Goal: Task Accomplishment & Management: Manage account settings

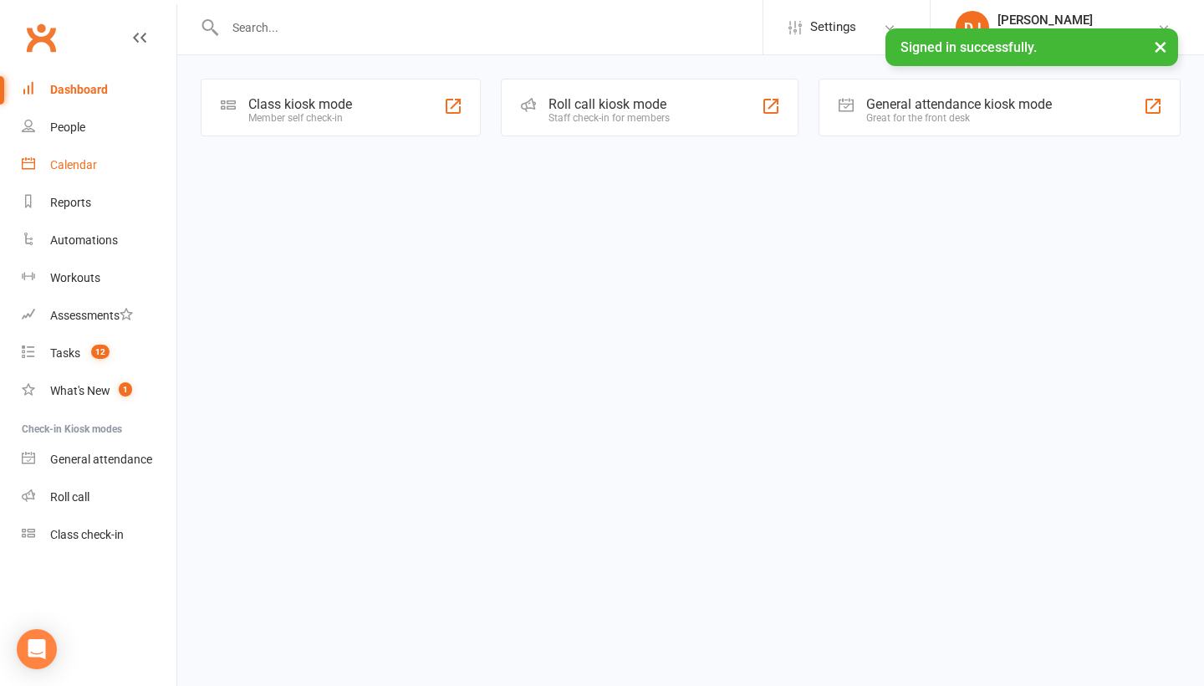
click at [107, 171] on link "Calendar" at bounding box center [99, 165] width 155 height 38
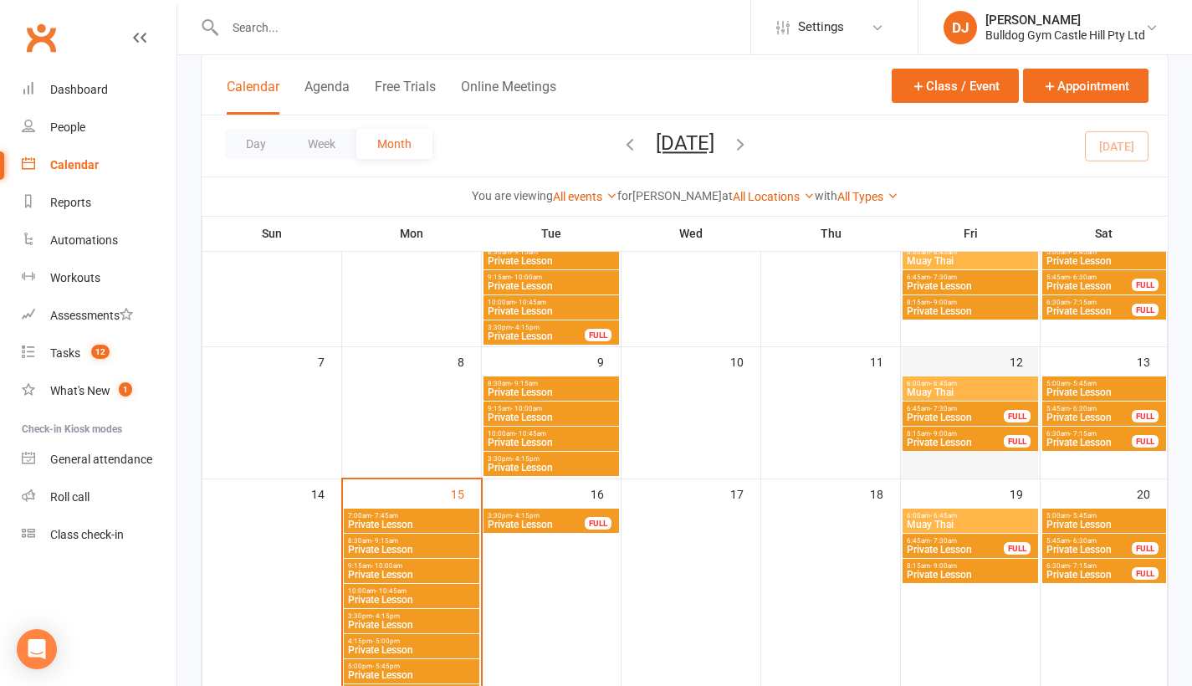
scroll to position [217, 0]
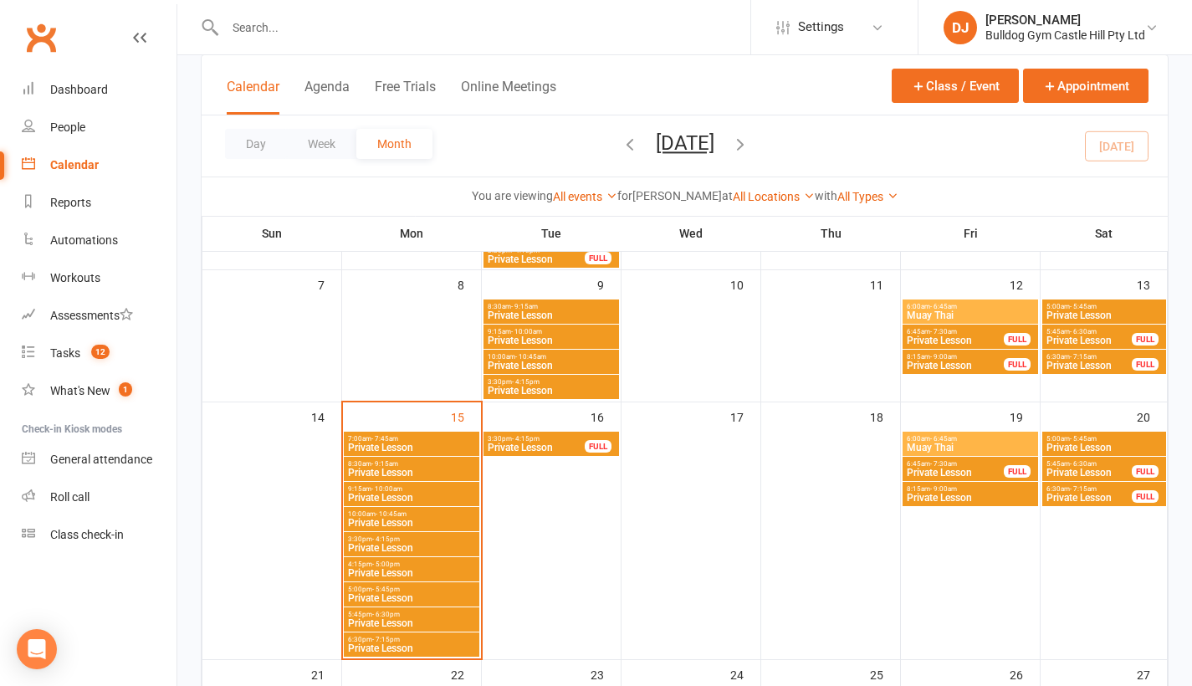
click at [963, 444] on span "Muay Thai" at bounding box center [970, 447] width 129 height 10
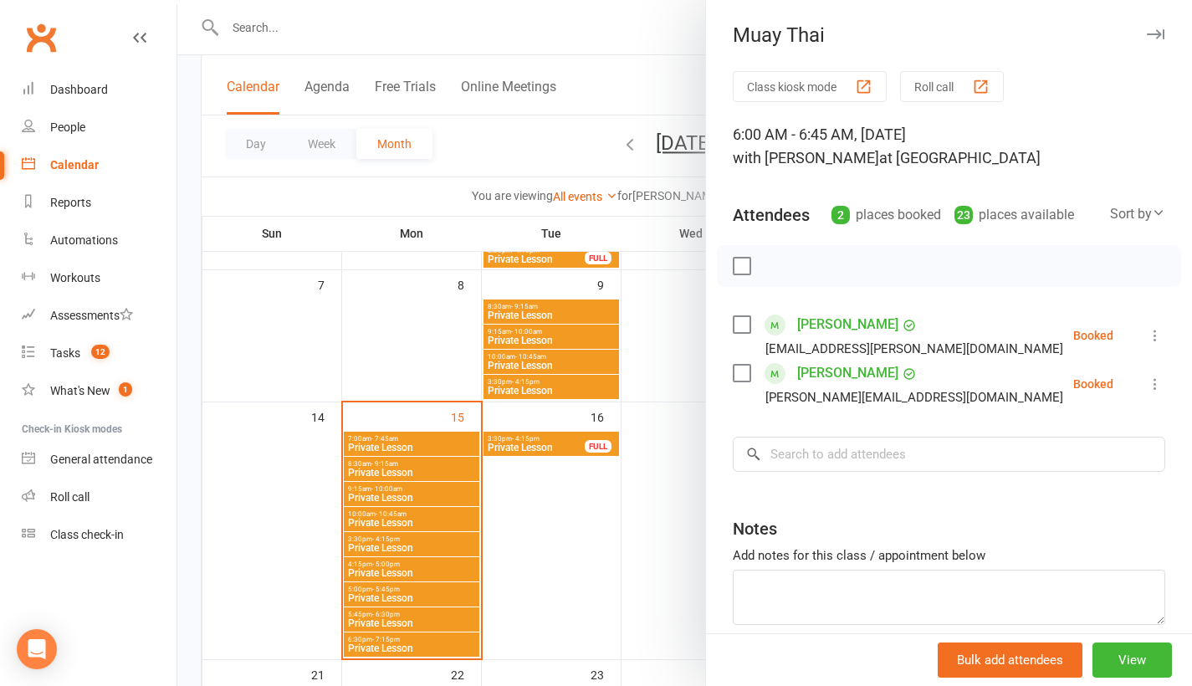
click at [1146, 32] on icon "button" at bounding box center [1155, 34] width 18 height 10
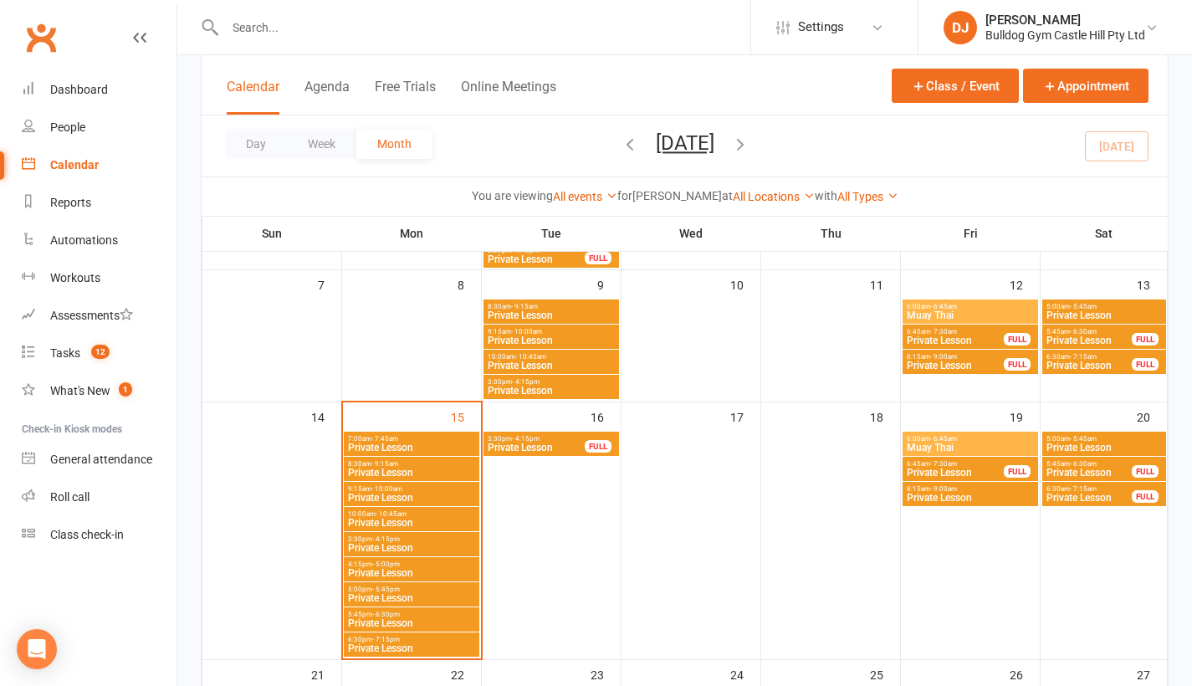
click at [1003, 312] on span "Muay Thai" at bounding box center [970, 315] width 129 height 10
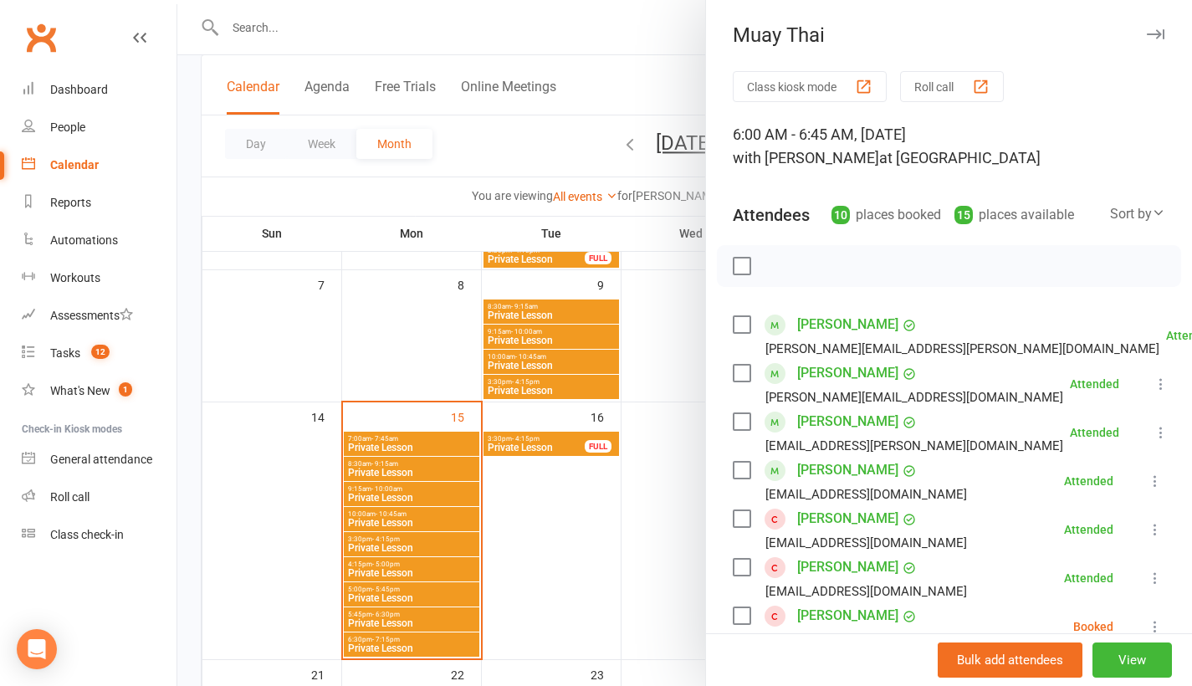
scroll to position [43, 0]
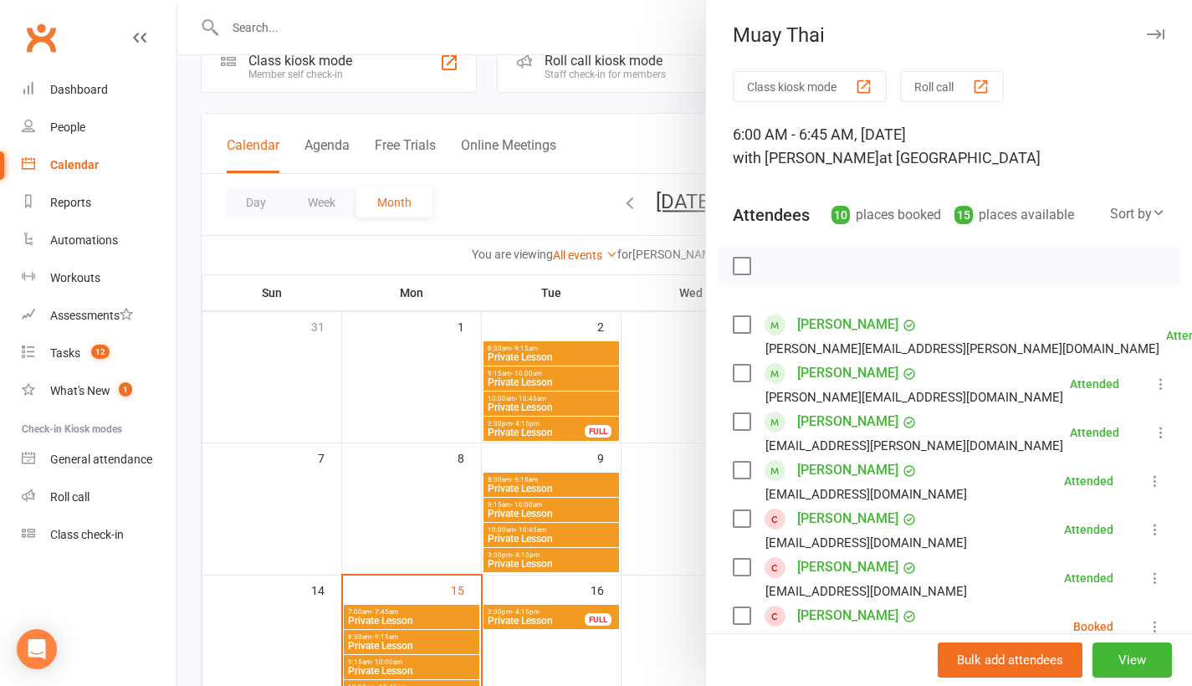
click at [1146, 35] on icon "button" at bounding box center [1155, 34] width 18 height 10
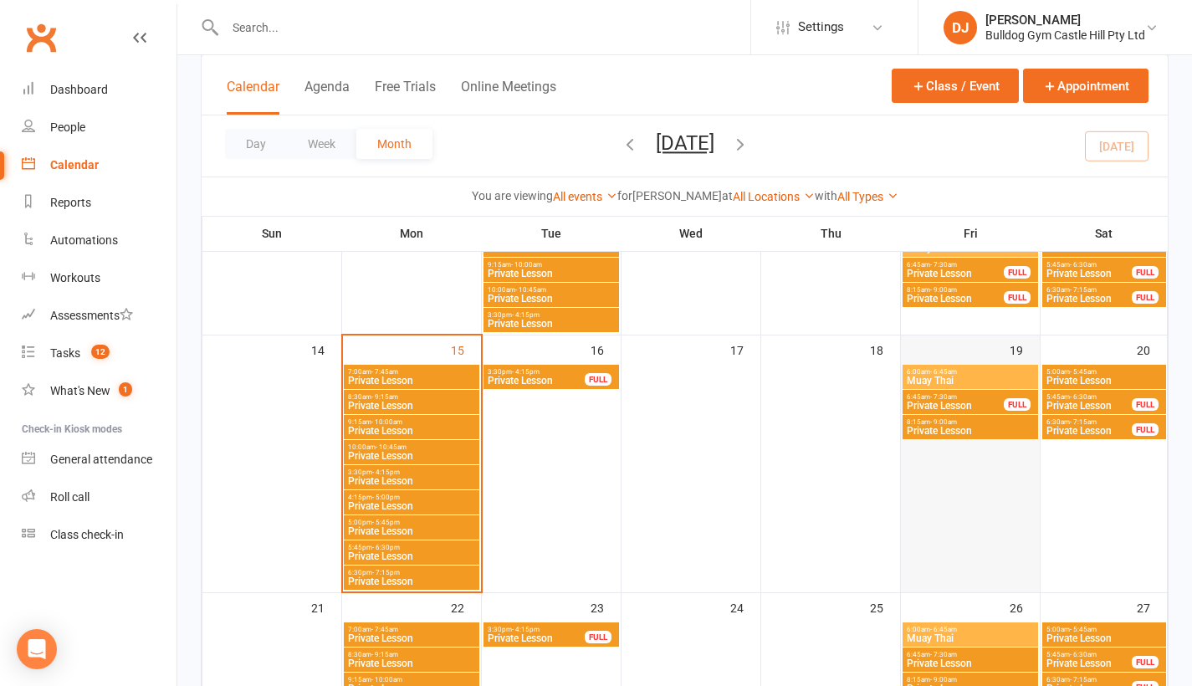
scroll to position [436, 0]
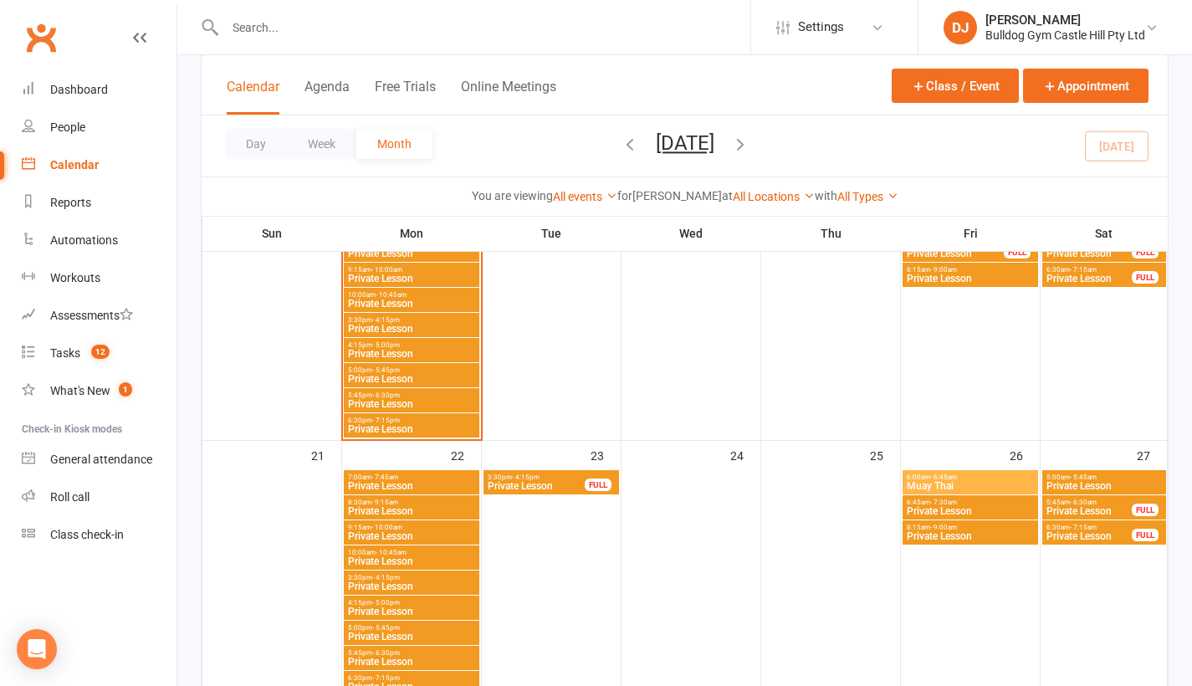
click at [982, 482] on span "Muay Thai" at bounding box center [970, 486] width 129 height 10
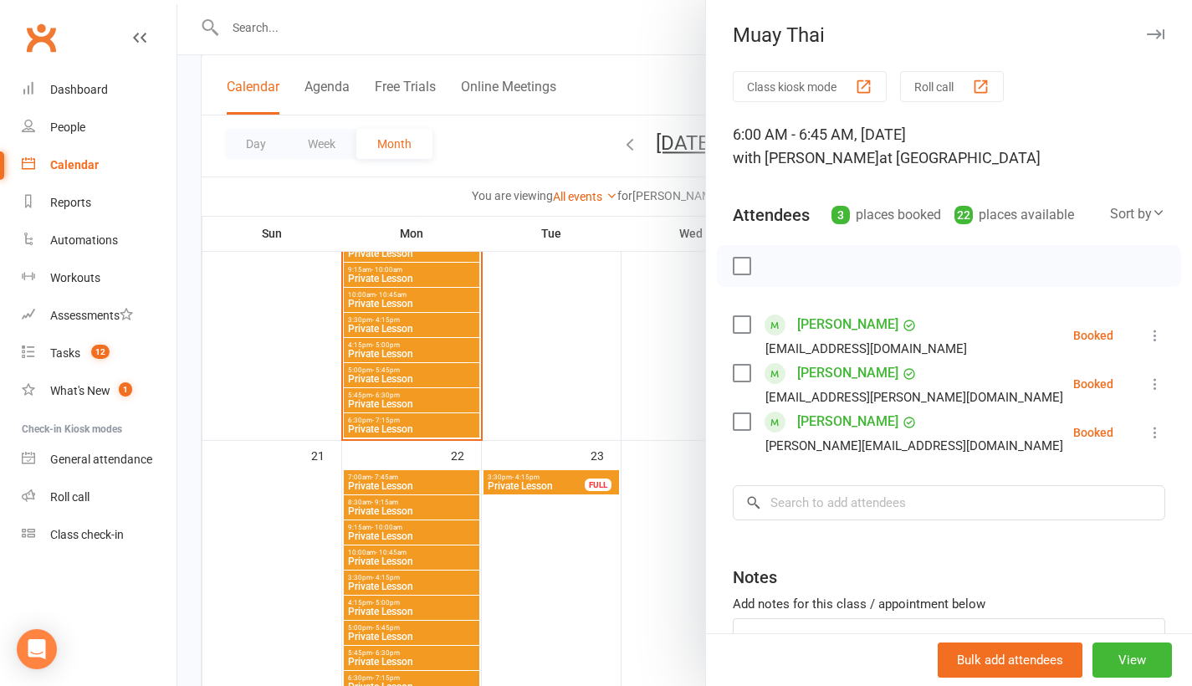
click at [1146, 38] on icon "button" at bounding box center [1155, 34] width 18 height 10
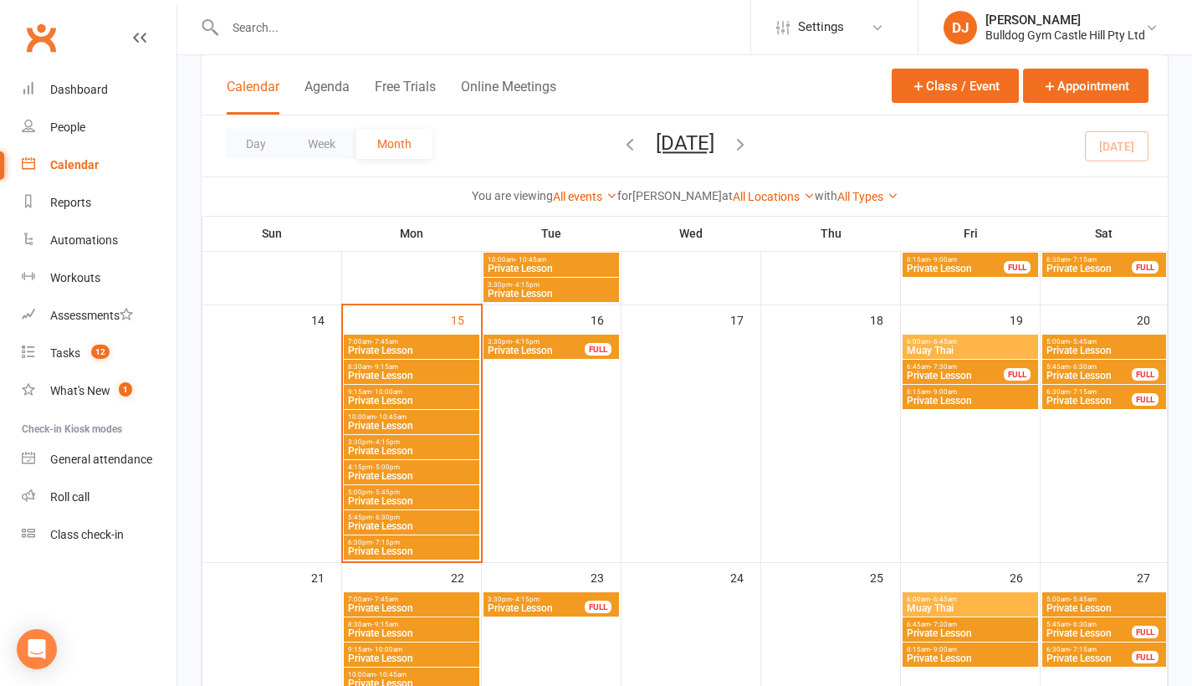
scroll to position [385, 0]
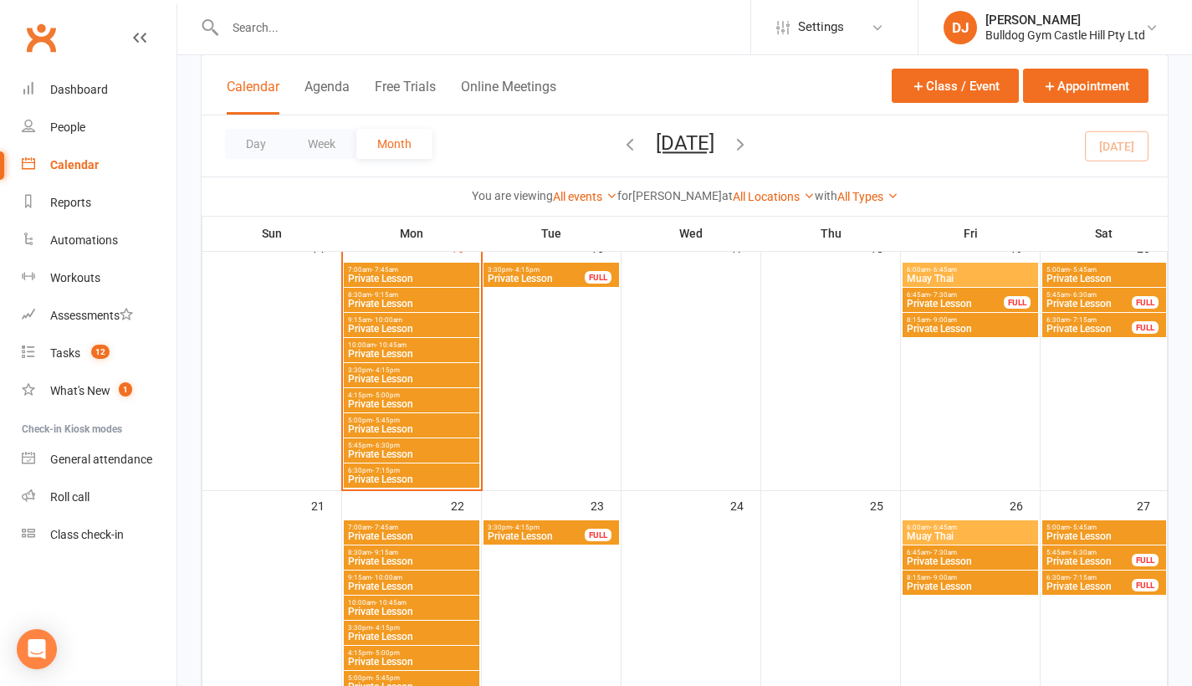
click at [576, 278] on span "Private Lesson" at bounding box center [536, 278] width 99 height 10
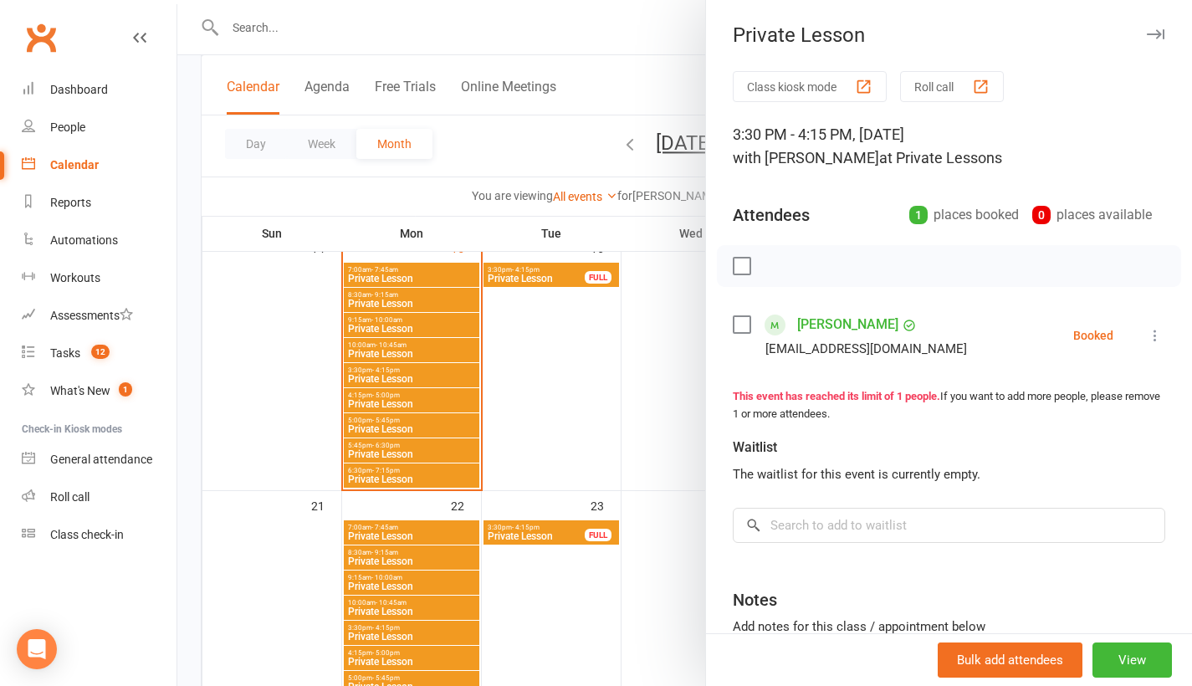
click at [1146, 35] on icon "button" at bounding box center [1155, 34] width 18 height 10
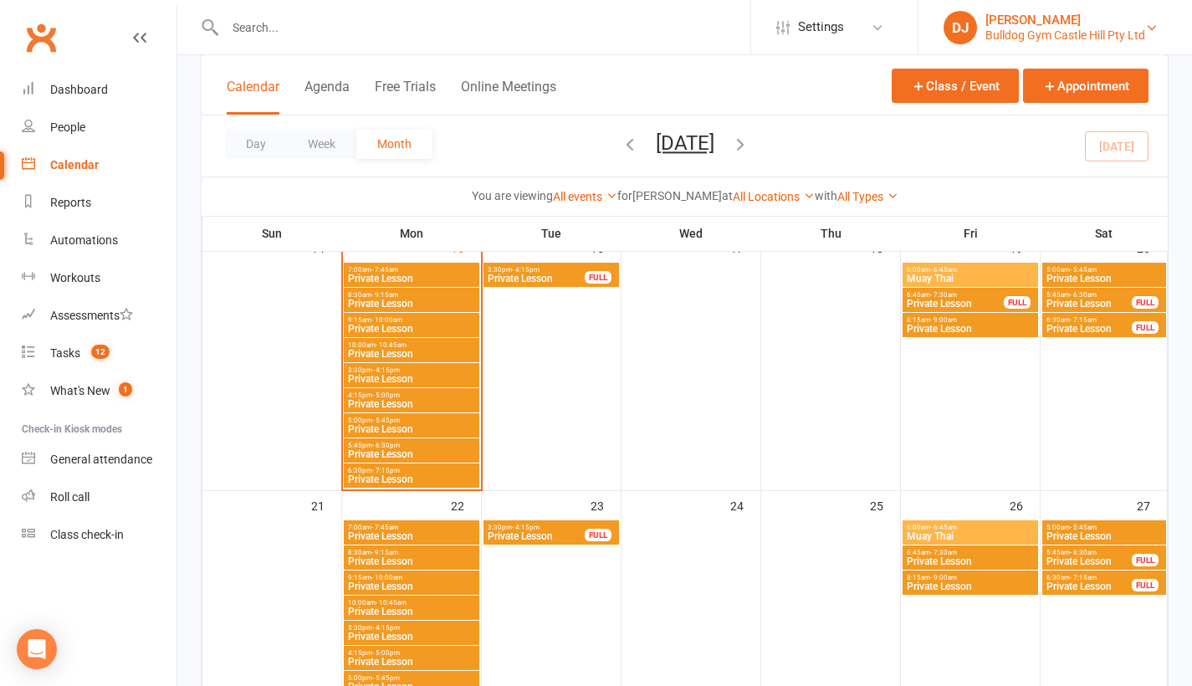
click at [1068, 41] on div "Bulldog Gym Castle Hill Pty Ltd" at bounding box center [1065, 35] width 160 height 15
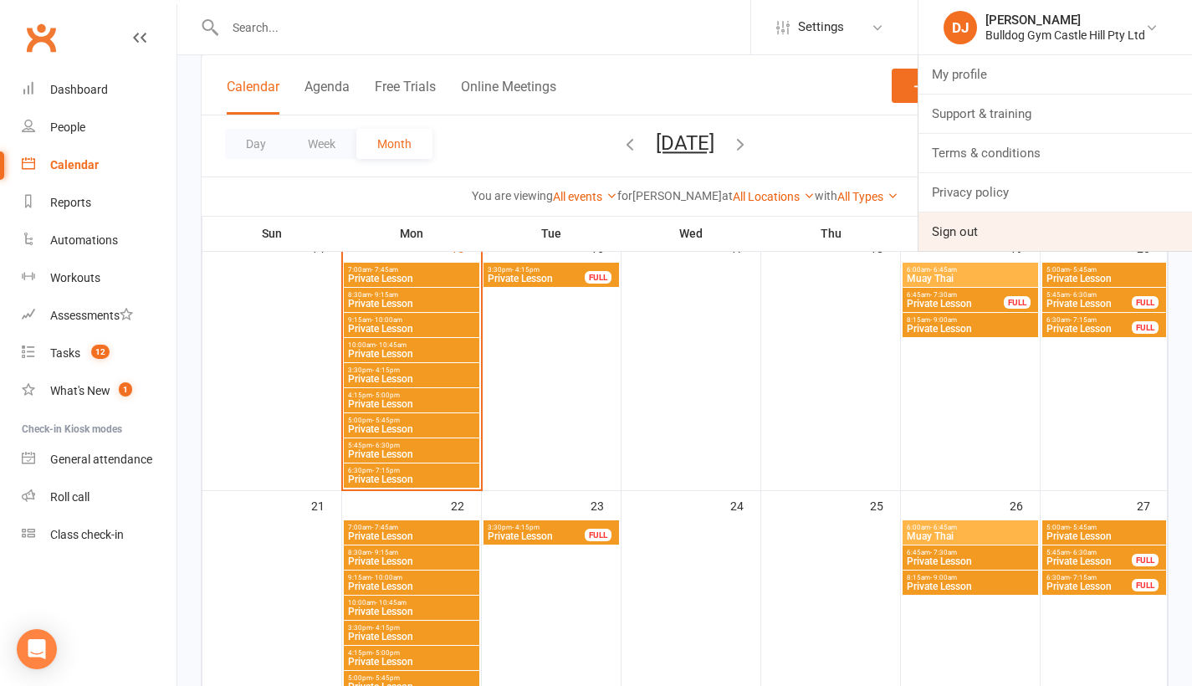
click at [975, 233] on link "Sign out" at bounding box center [1054, 231] width 273 height 38
